Goal: Task Accomplishment & Management: Use online tool/utility

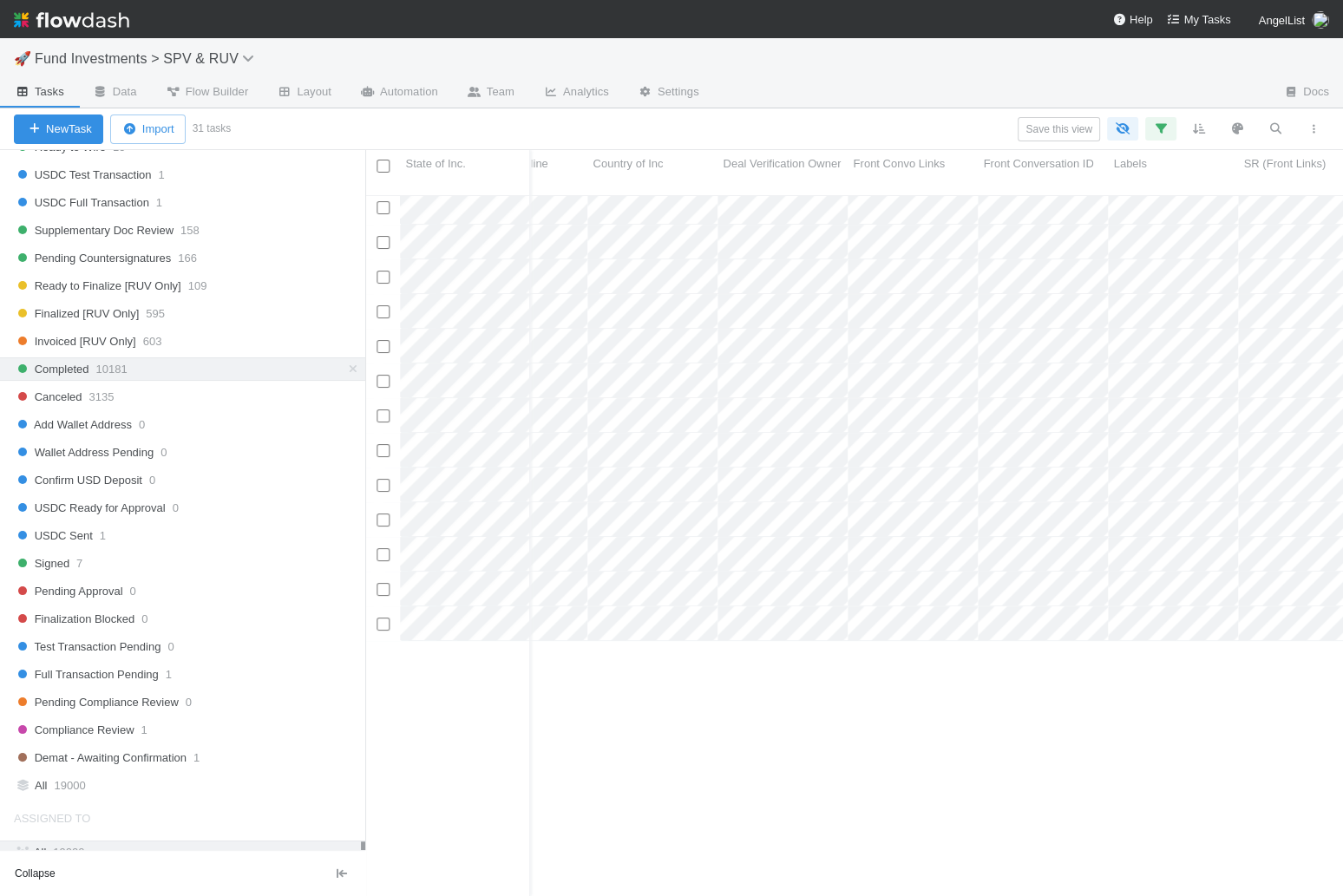
scroll to position [0, 2154]
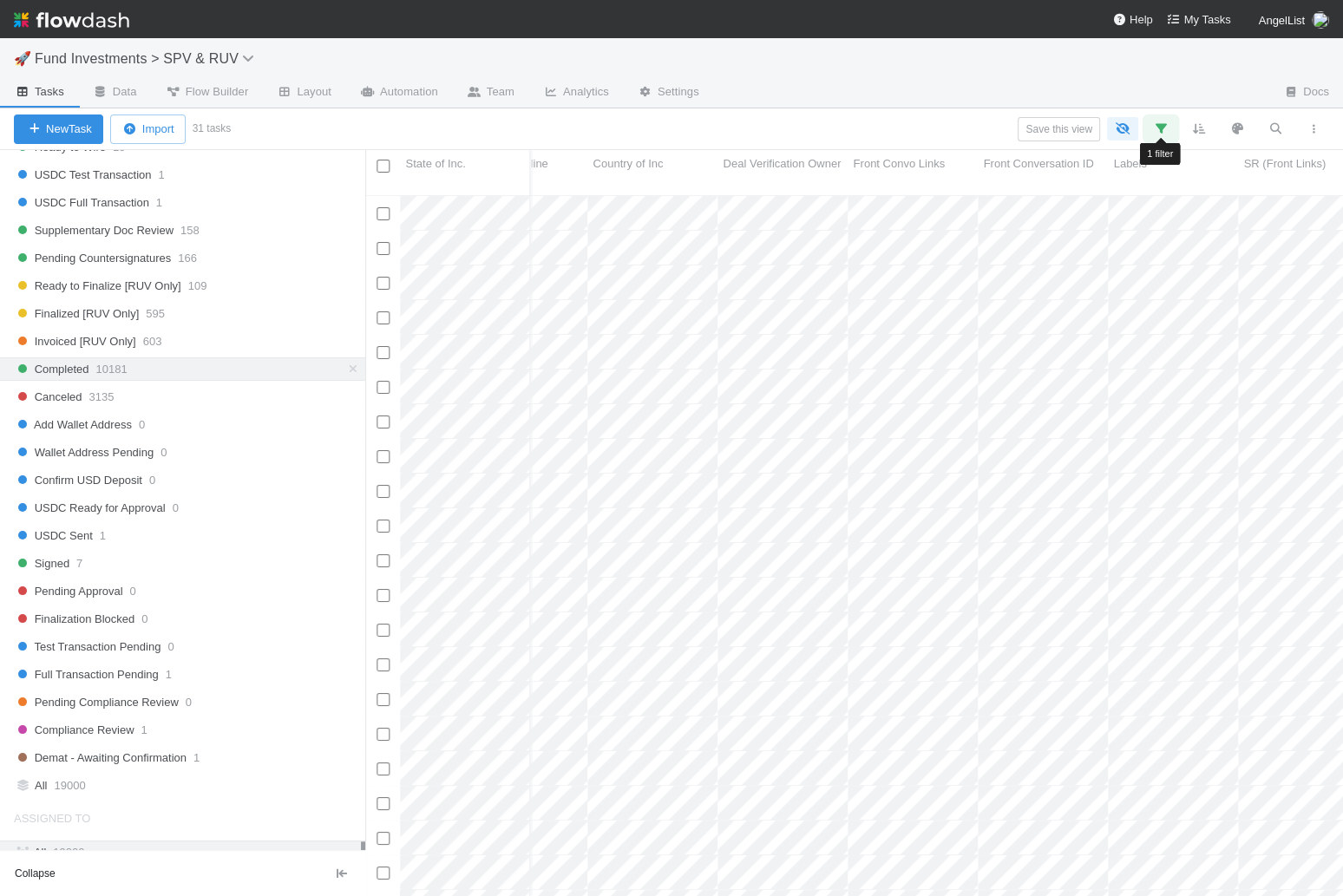
click at [1161, 133] on icon "button" at bounding box center [1161, 128] width 17 height 15
click at [687, 246] on link "And.." at bounding box center [672, 250] width 54 height 26
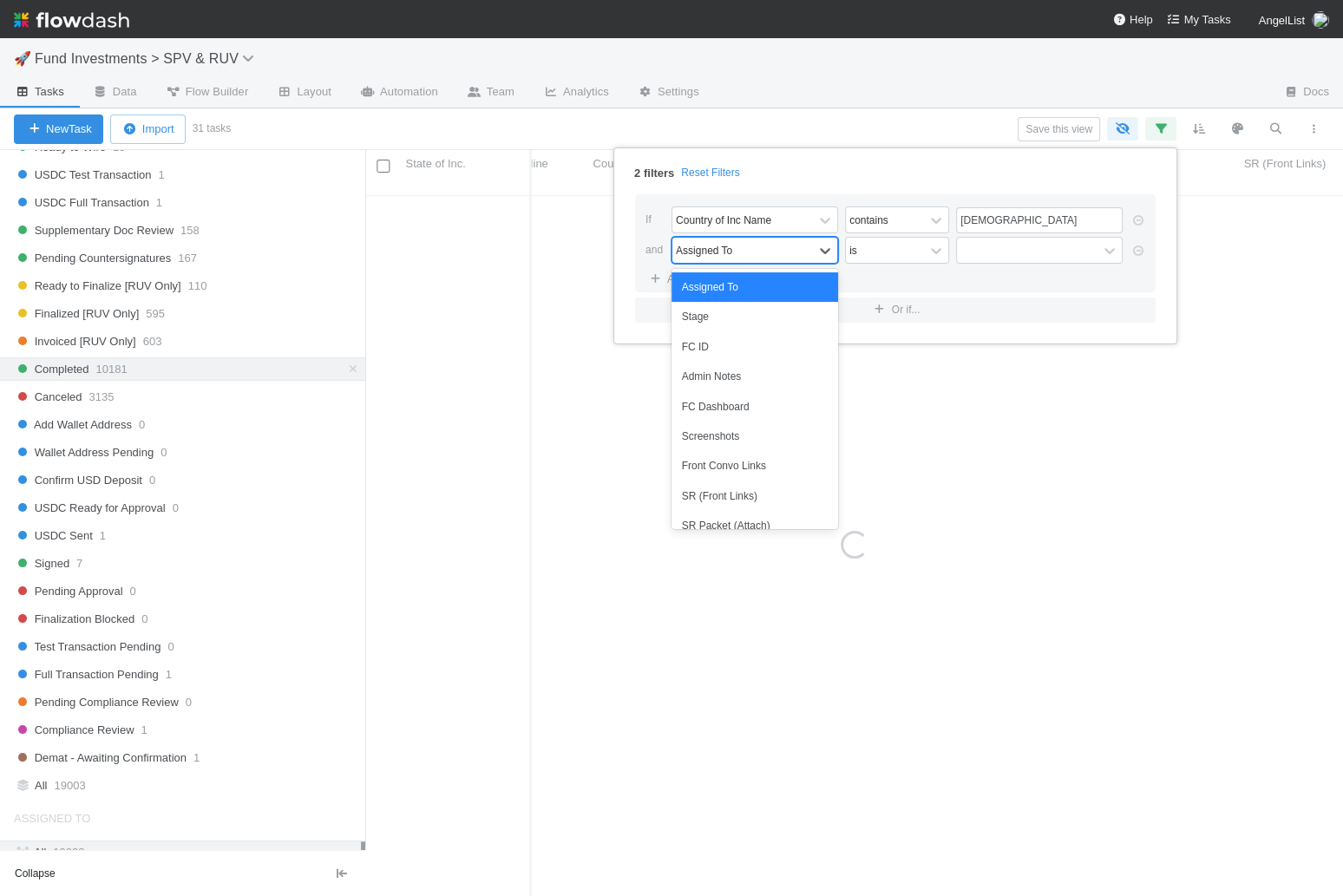
click at [739, 257] on div "Assigned To" at bounding box center [743, 251] width 140 height 26
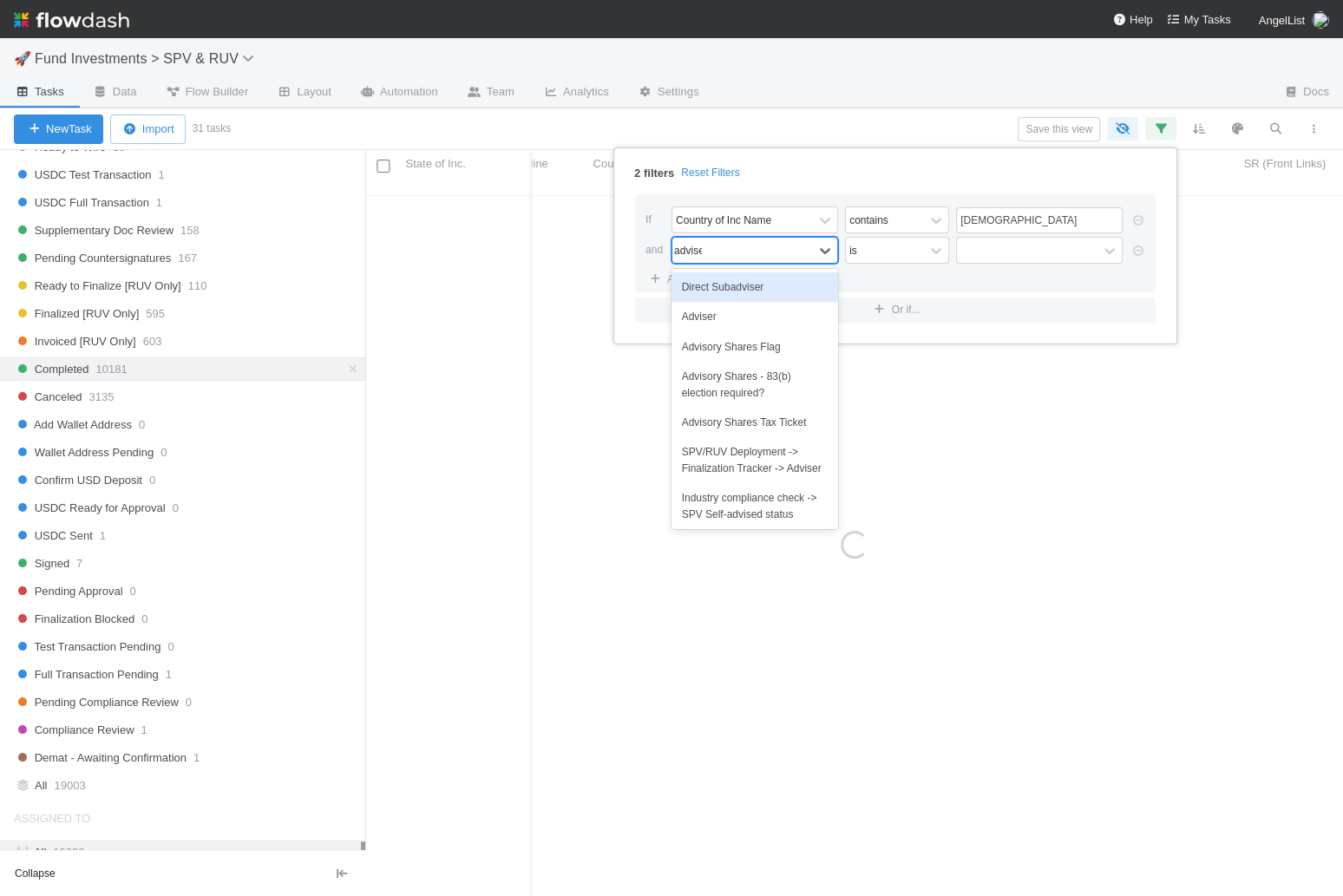
type input "adviser"
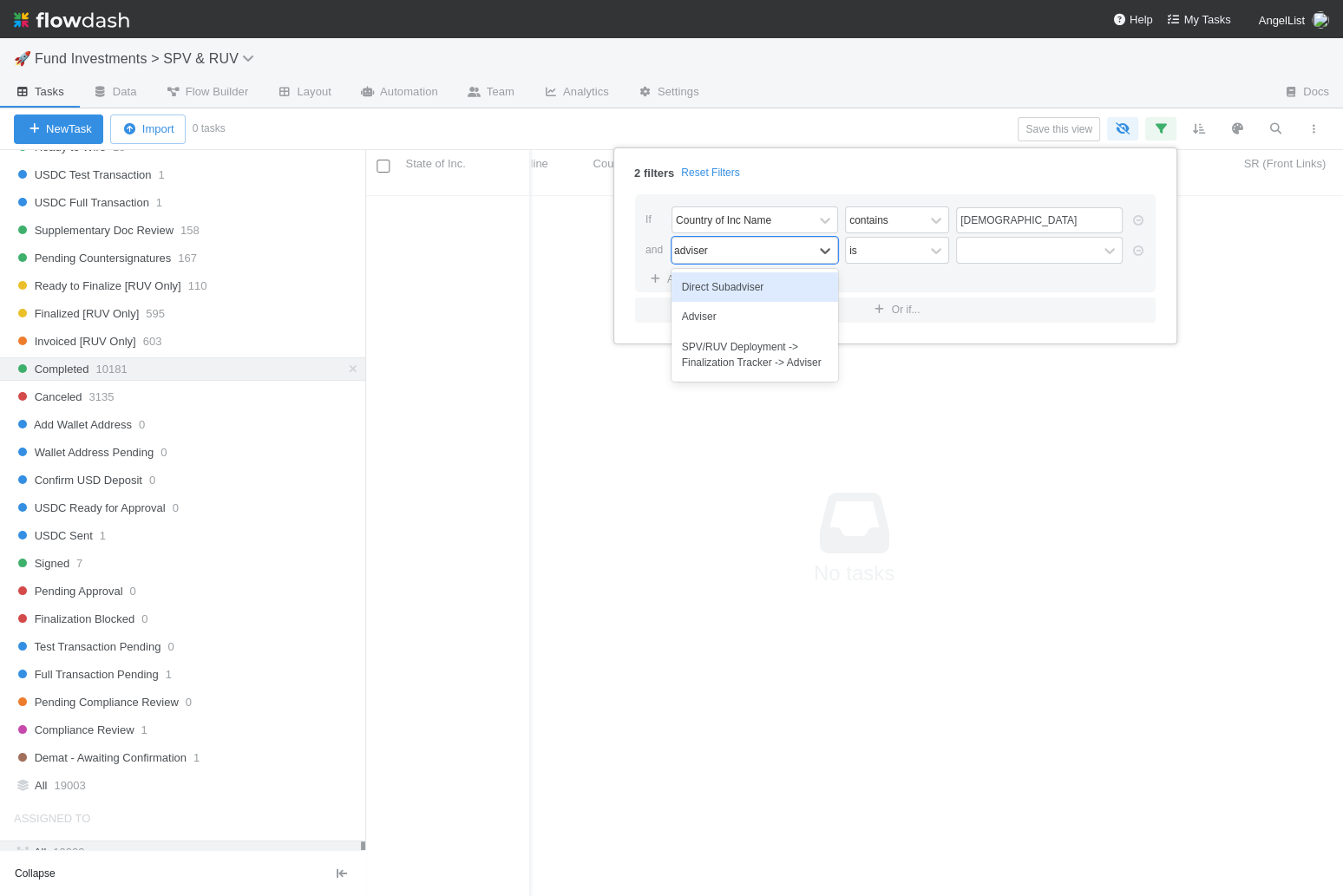
scroll to position [716, 977]
click at [729, 313] on div "Adviser" at bounding box center [755, 316] width 167 height 29
click at [983, 251] on input "text" at bounding box center [1039, 251] width 167 height 26
type input "AngelList"
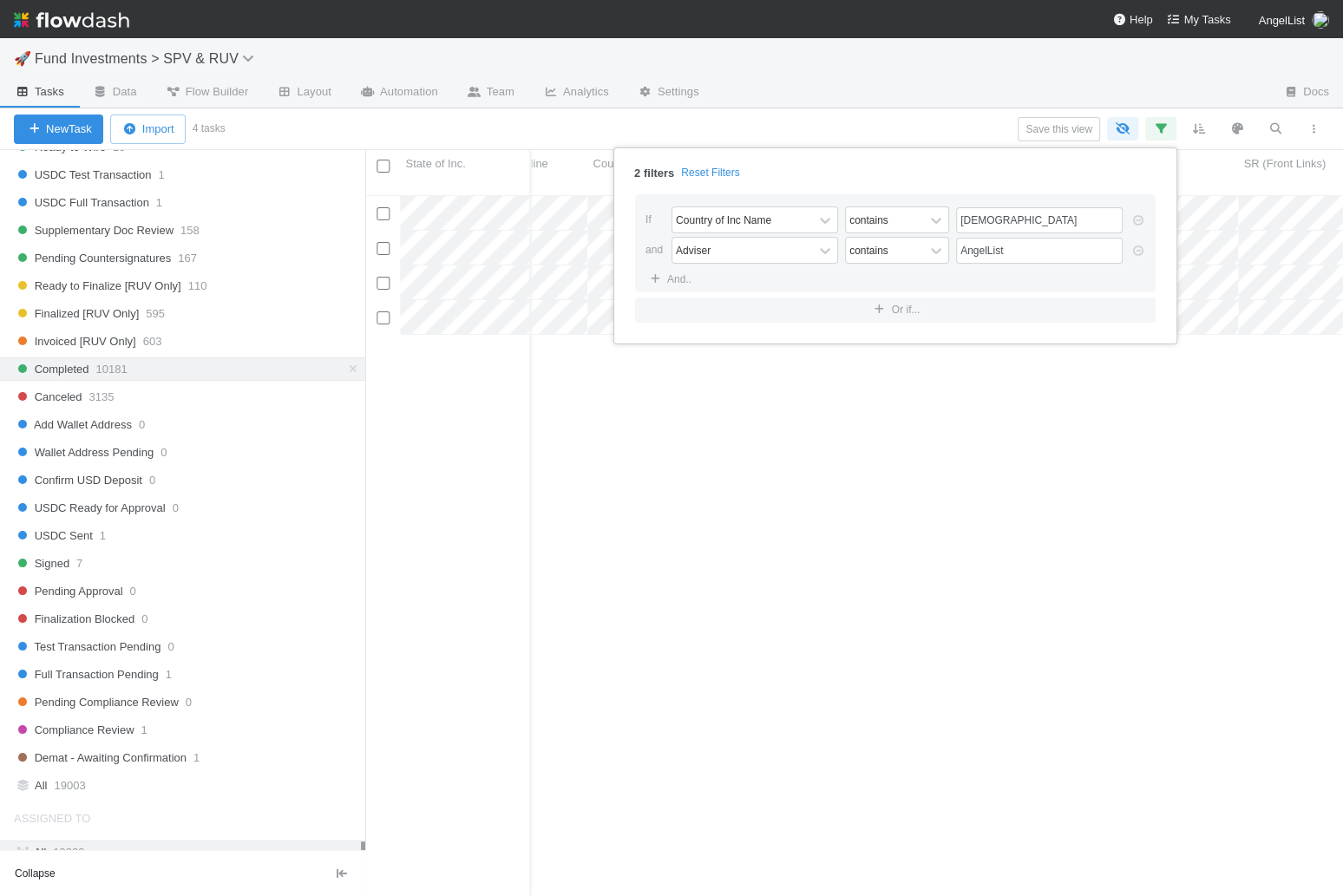
click at [974, 114] on div "2 filters Reset Filters If Country of Inc Name contains [DEMOGRAPHIC_DATA] and …" at bounding box center [671, 448] width 1343 height 896
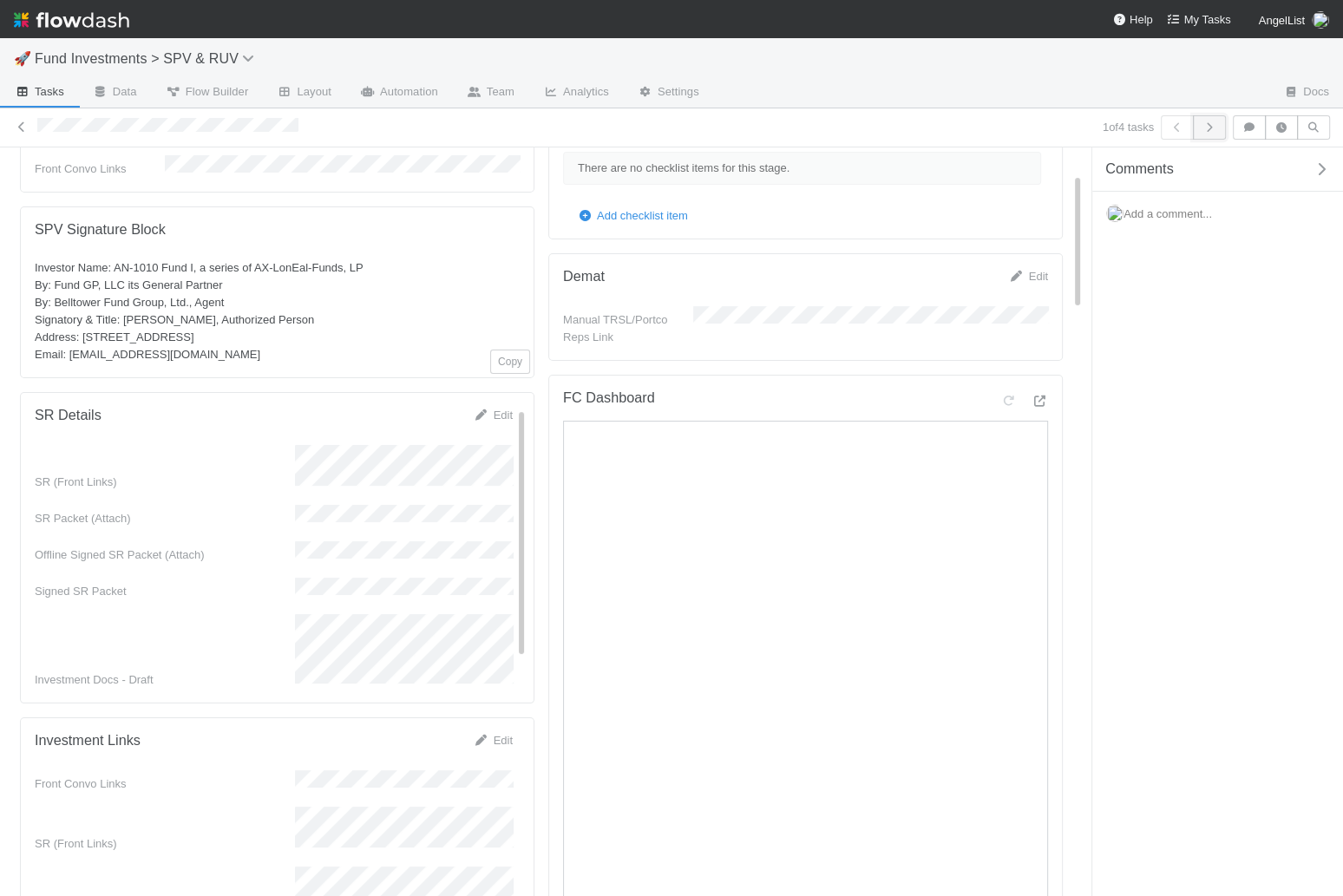
click at [1221, 127] on button "button" at bounding box center [1210, 128] width 33 height 25
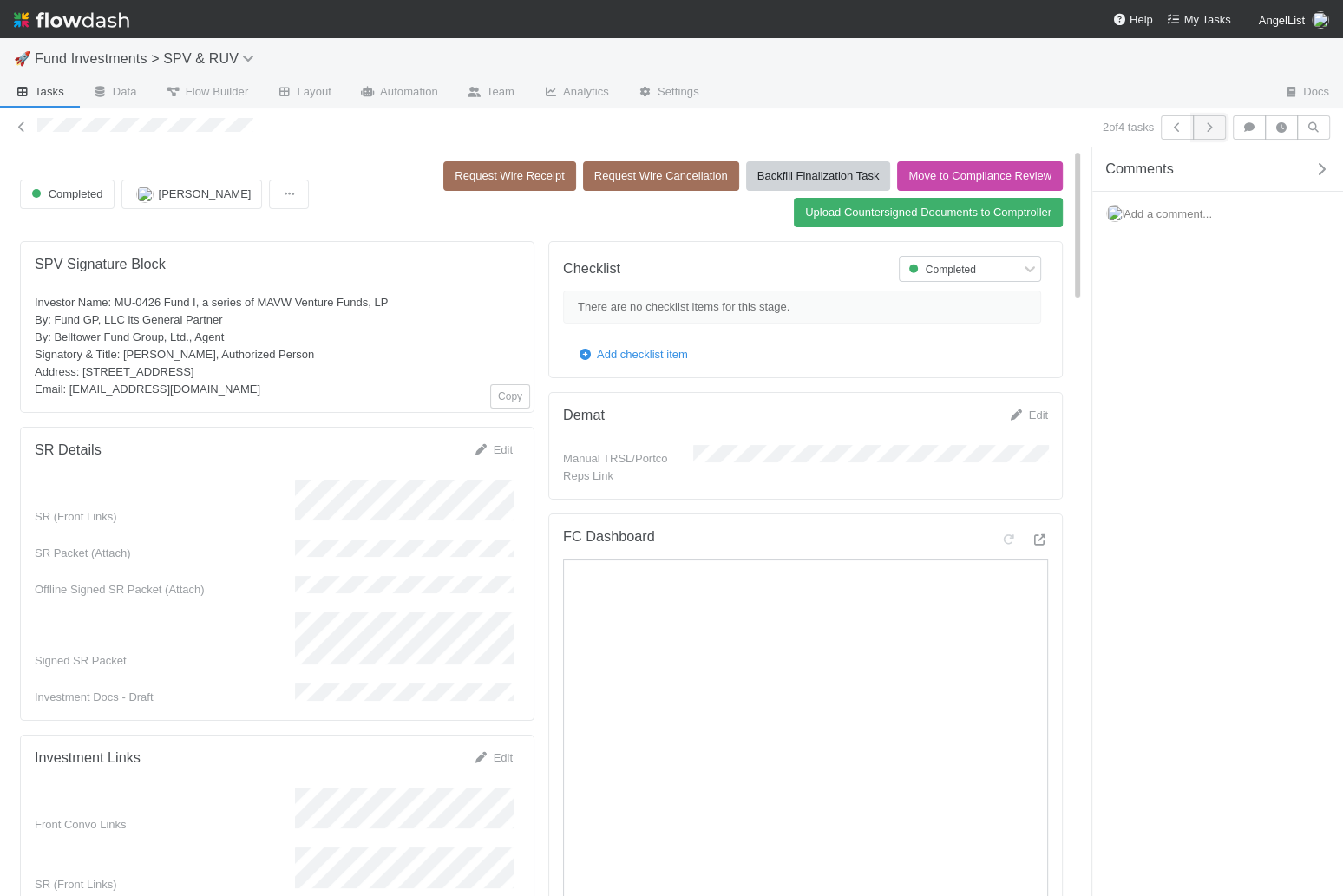
click at [1205, 127] on icon "button" at bounding box center [1209, 127] width 17 height 10
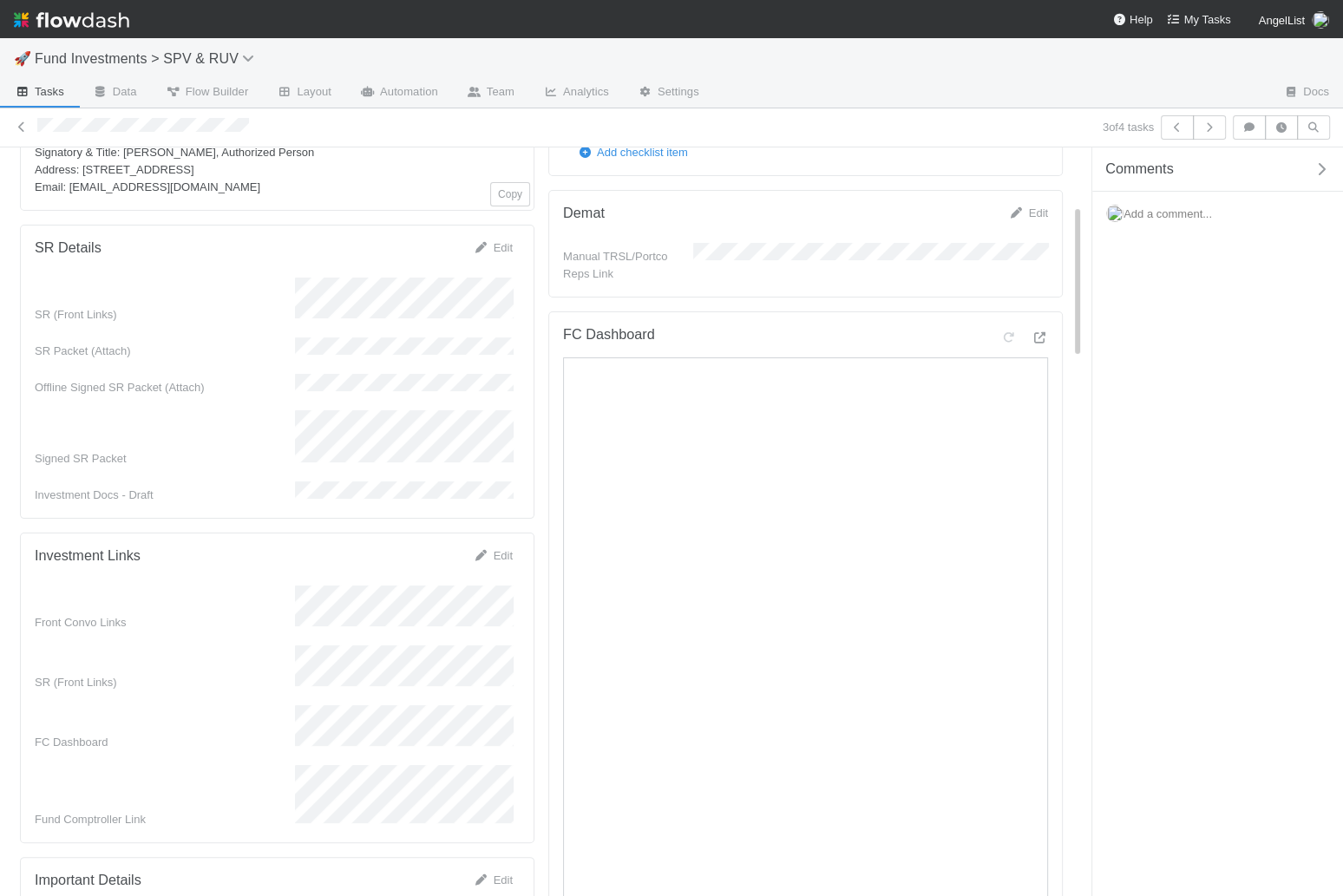
scroll to position [30, 0]
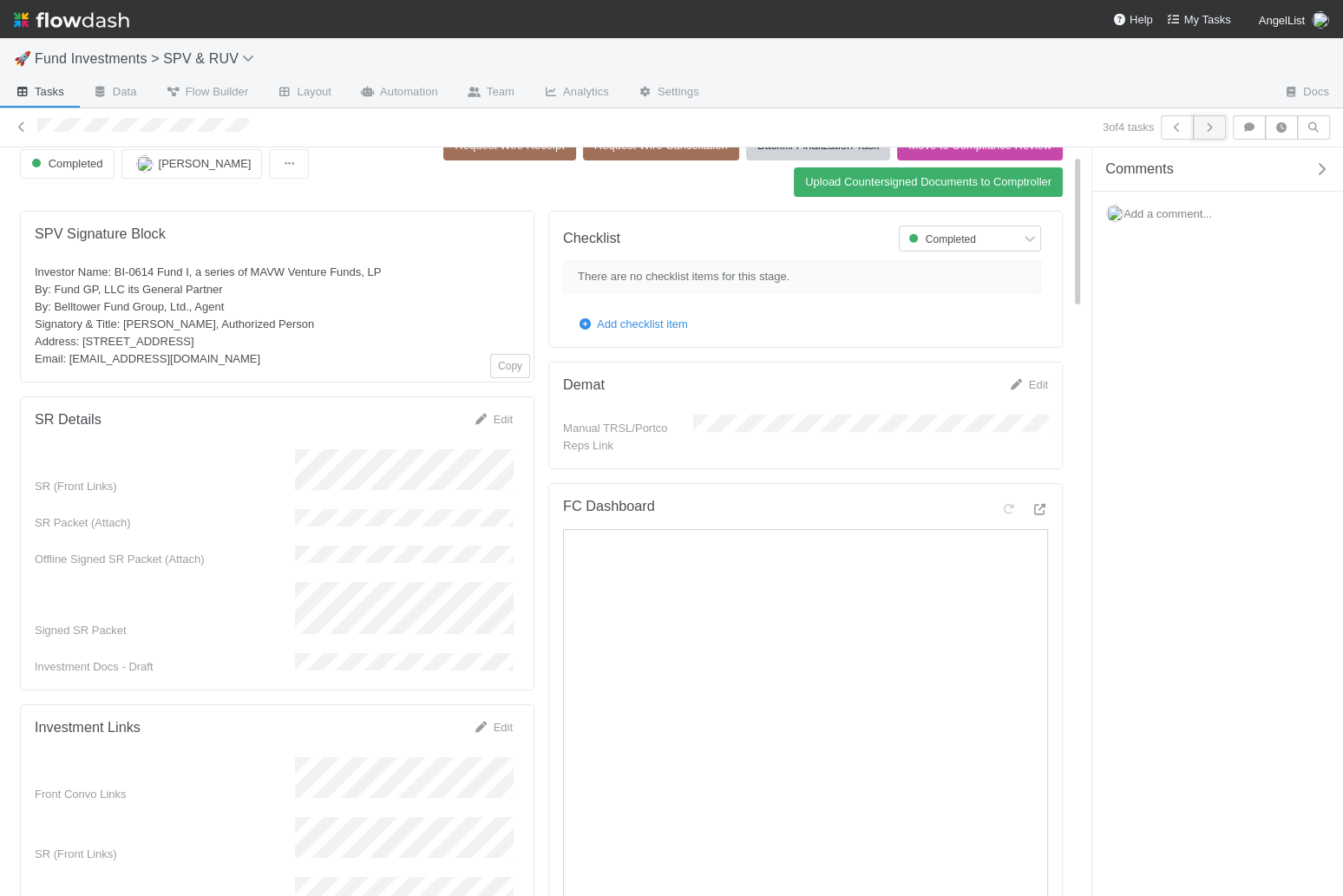
click at [1202, 124] on button "button" at bounding box center [1210, 128] width 33 height 25
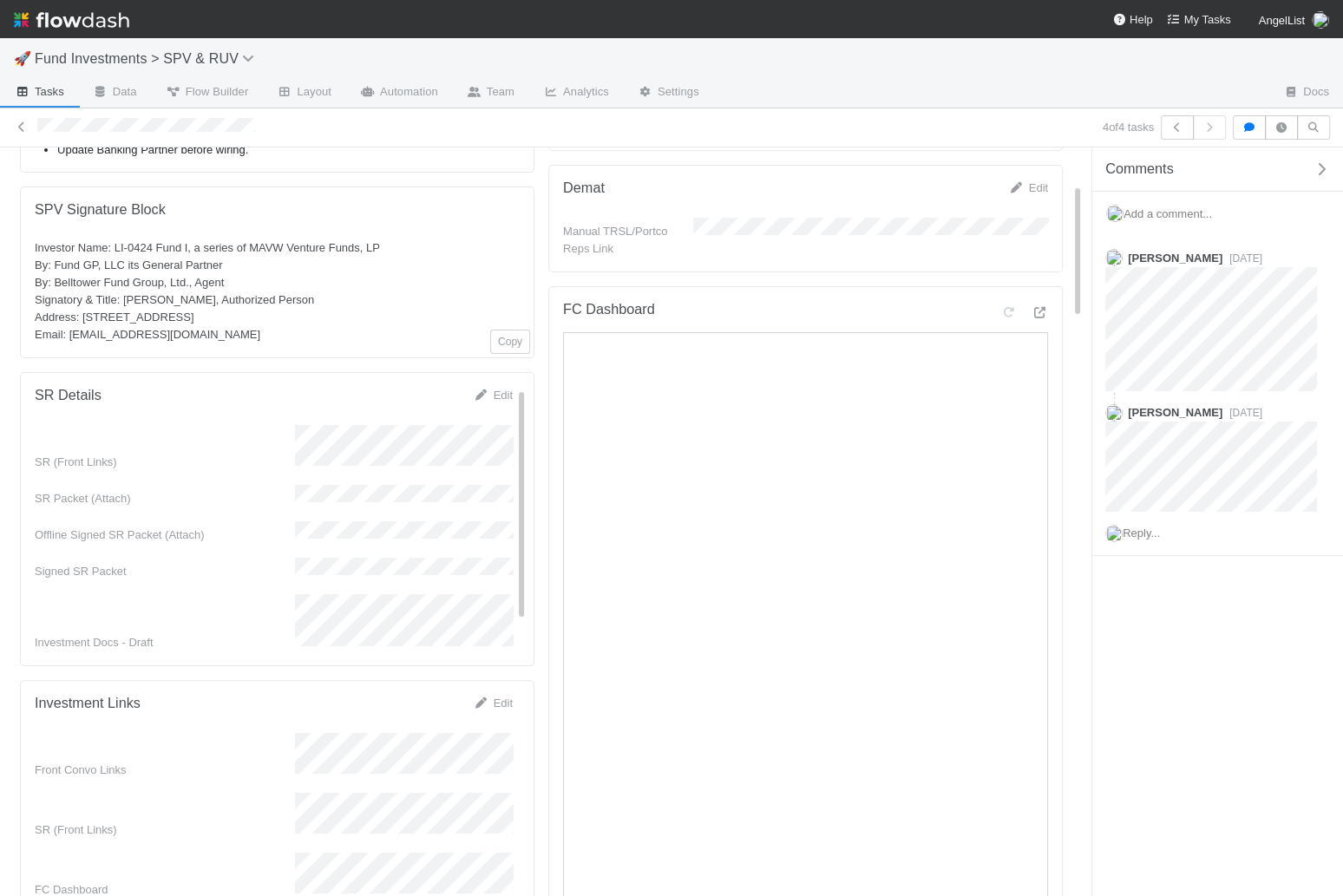
scroll to position [229, 0]
click at [1171, 137] on button "button" at bounding box center [1177, 128] width 33 height 25
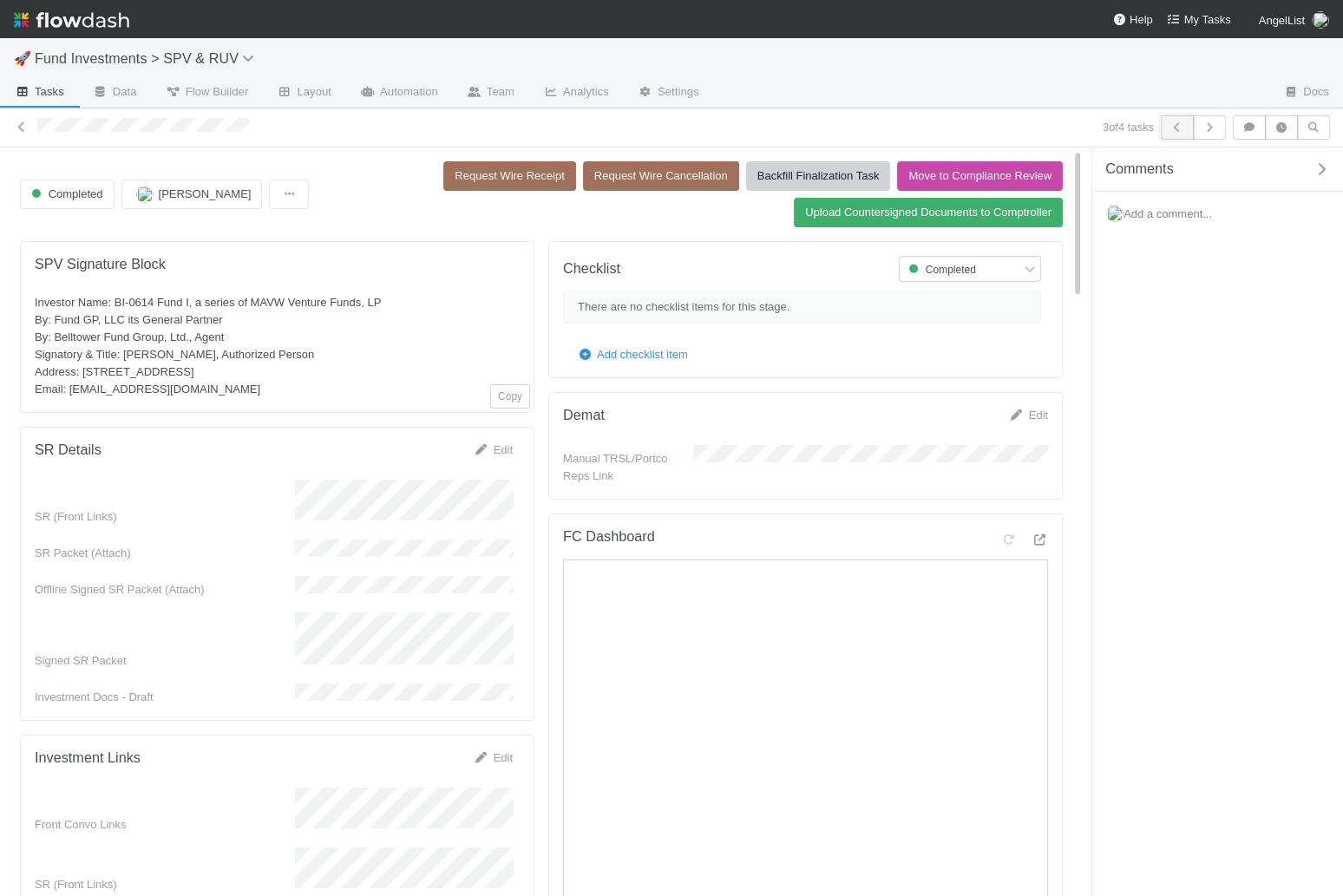
click at [1181, 128] on icon "button" at bounding box center [1177, 127] width 17 height 10
click at [1213, 129] on icon "button" at bounding box center [1209, 127] width 17 height 10
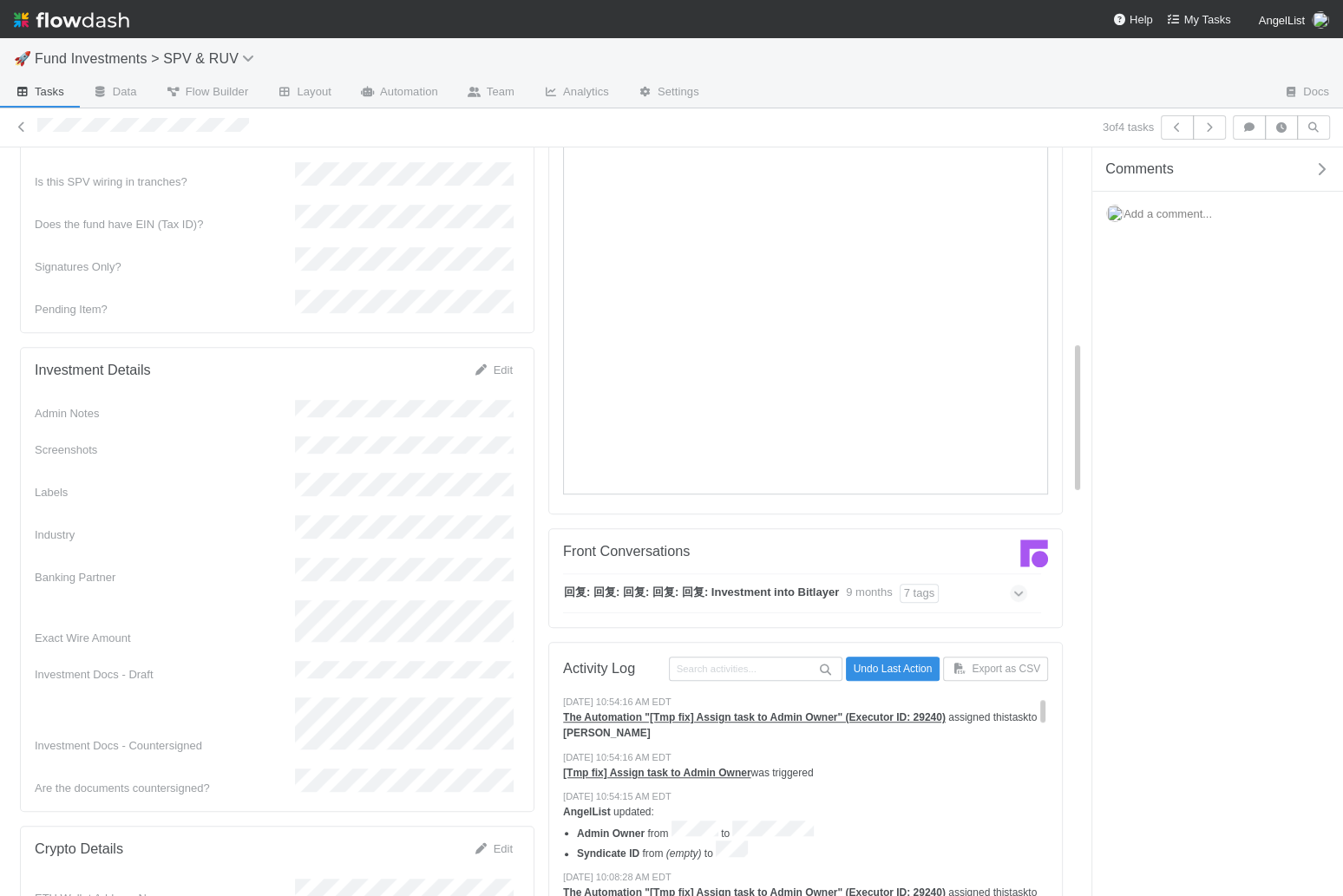
scroll to position [928, 0]
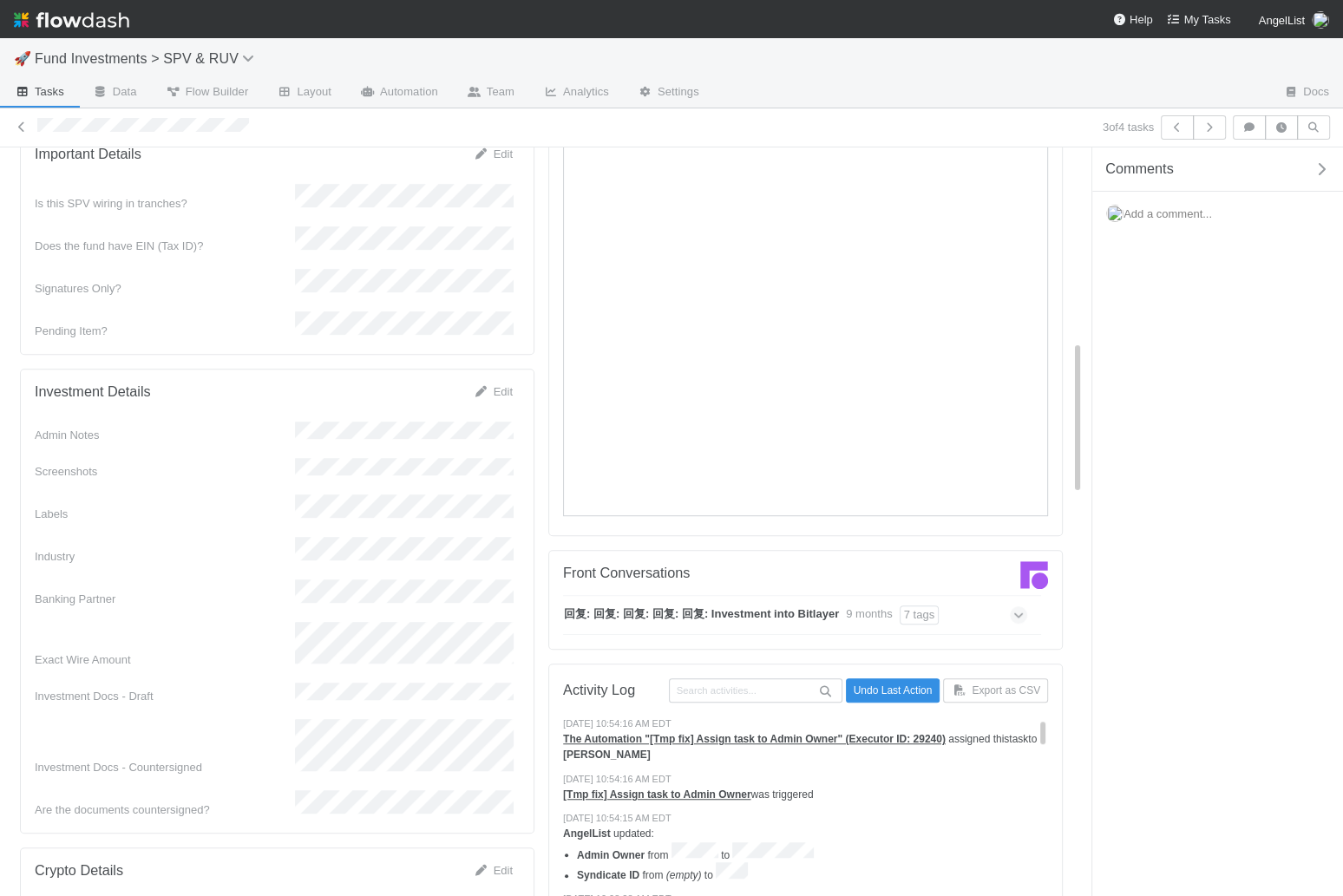
click at [1226, 0] on nav "Help My Tasks AngelList" at bounding box center [671, 19] width 1343 height 38
click at [1213, 129] on icon "button" at bounding box center [1209, 127] width 17 height 10
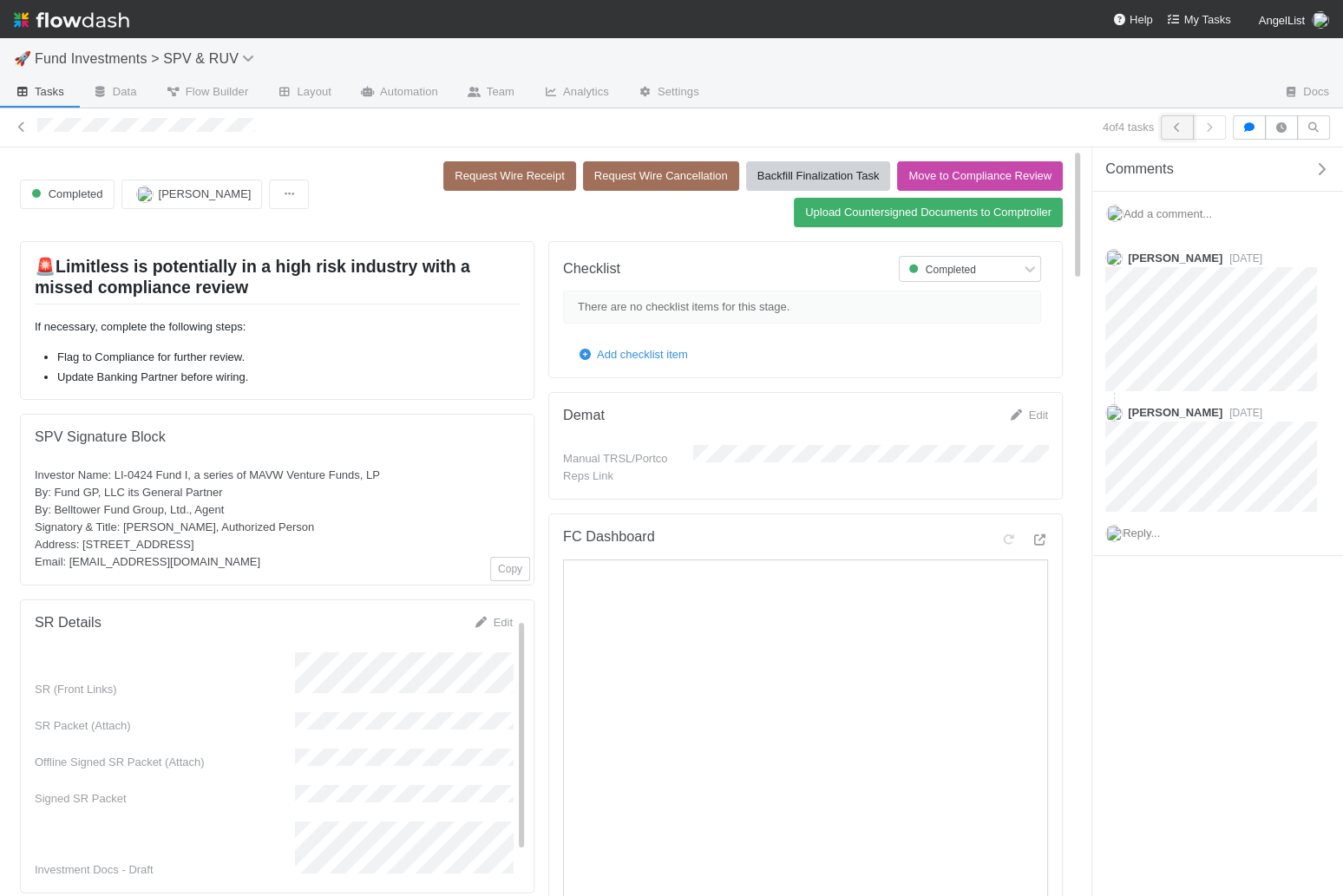
click at [1186, 124] on icon "button" at bounding box center [1177, 127] width 17 height 10
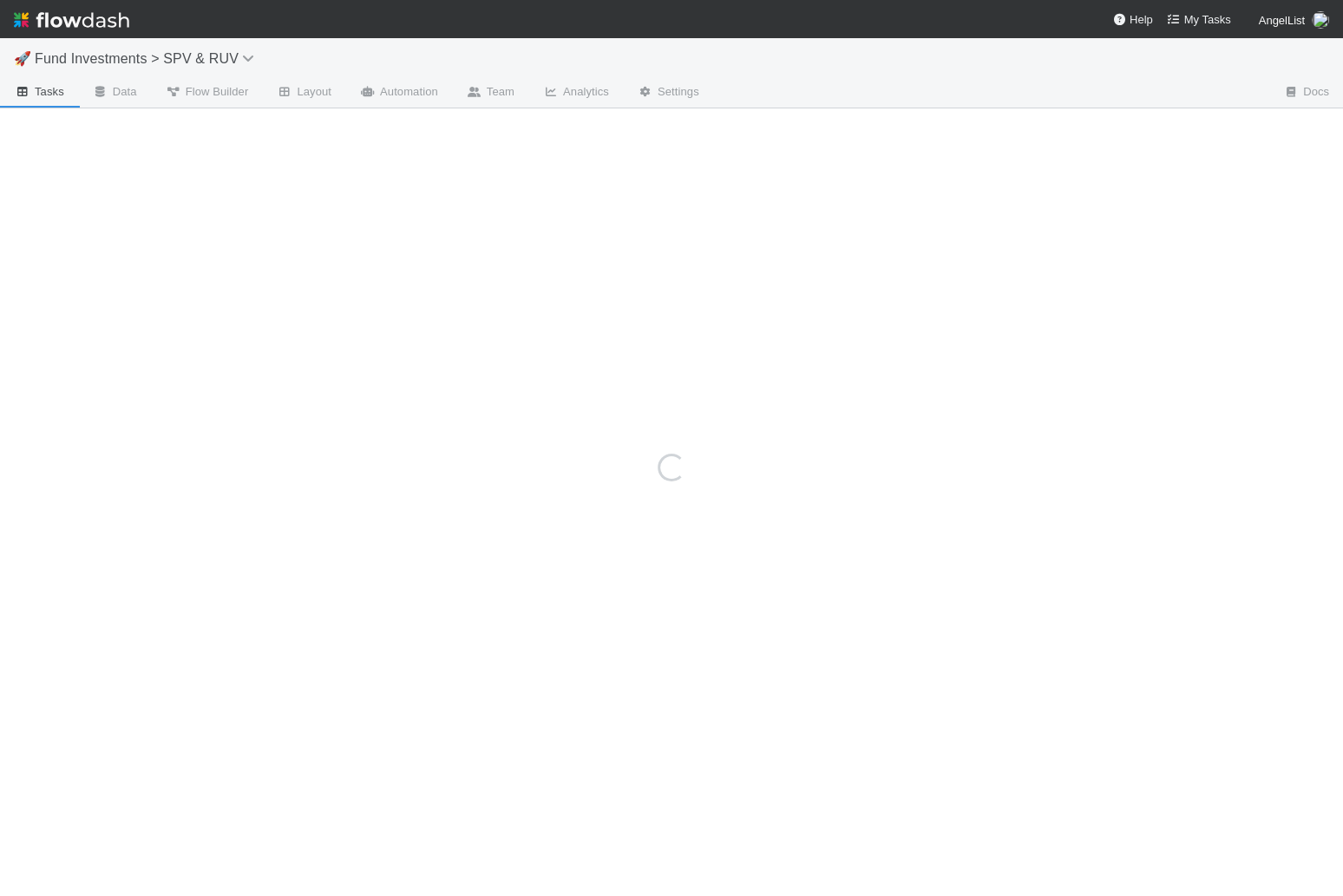
click at [1188, 124] on div "Loading..." at bounding box center [671, 467] width 1343 height 858
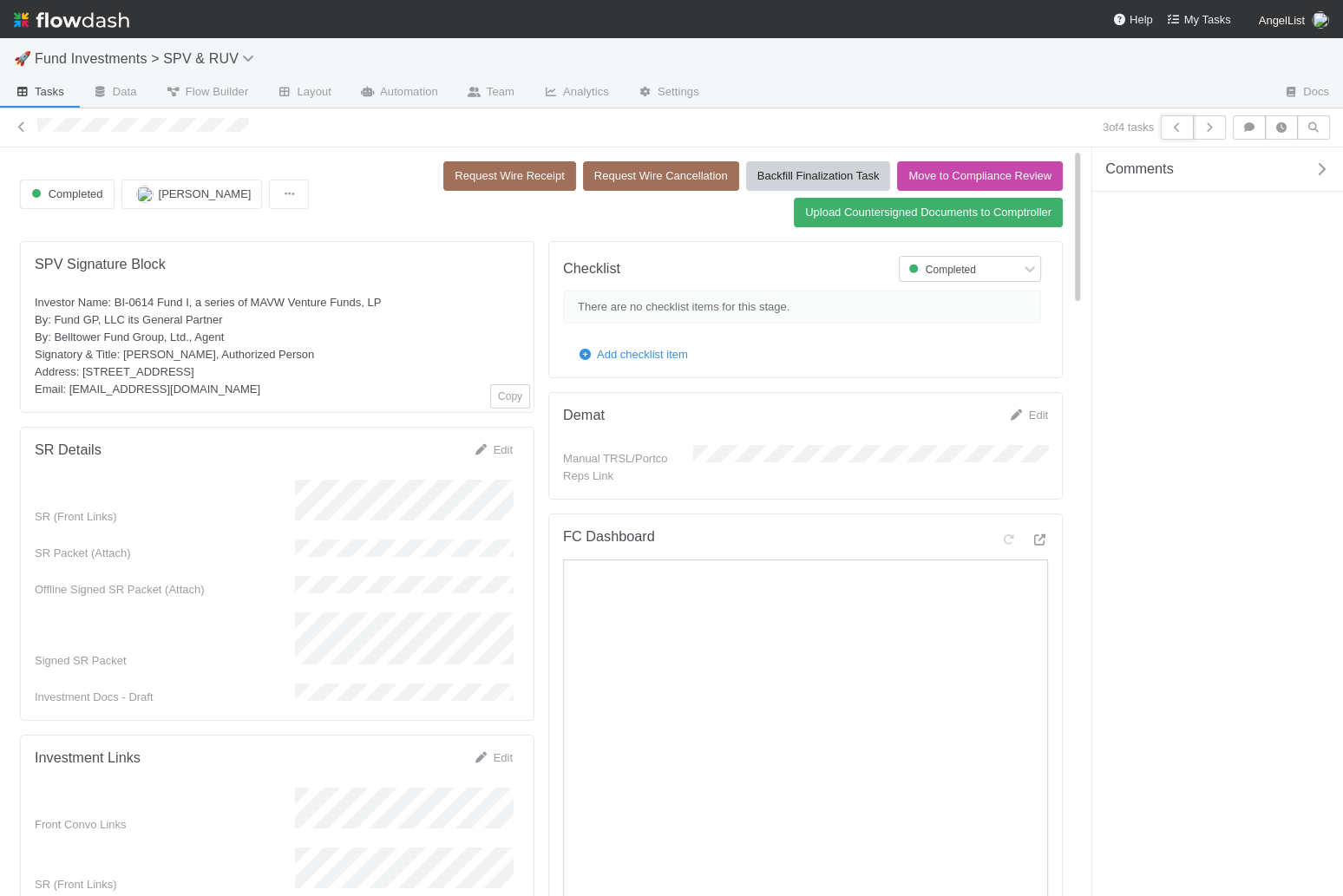
click at [1186, 124] on icon "button" at bounding box center [1177, 127] width 17 height 10
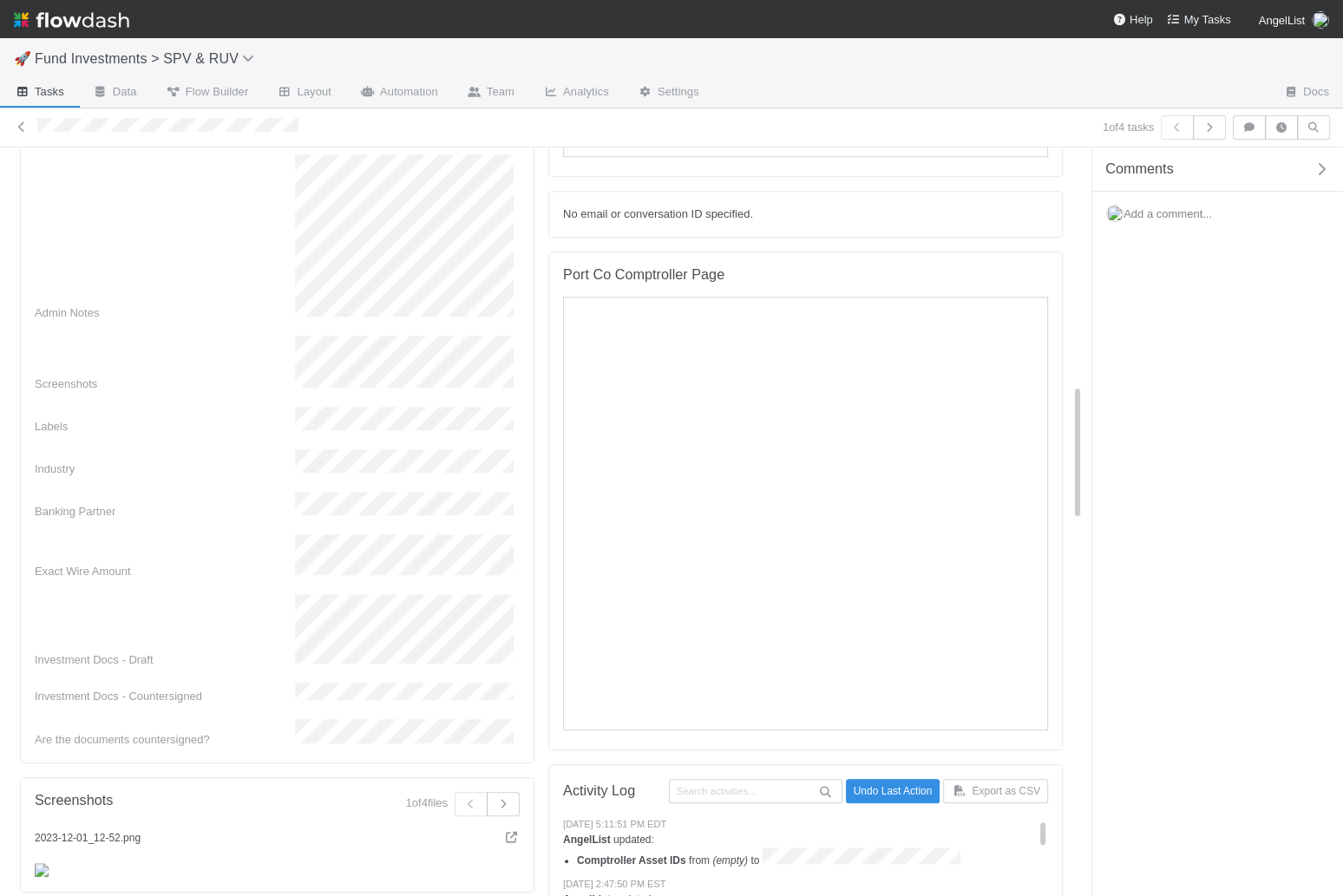
scroll to position [1282, 0]
